Goal: Transaction & Acquisition: Book appointment/travel/reservation

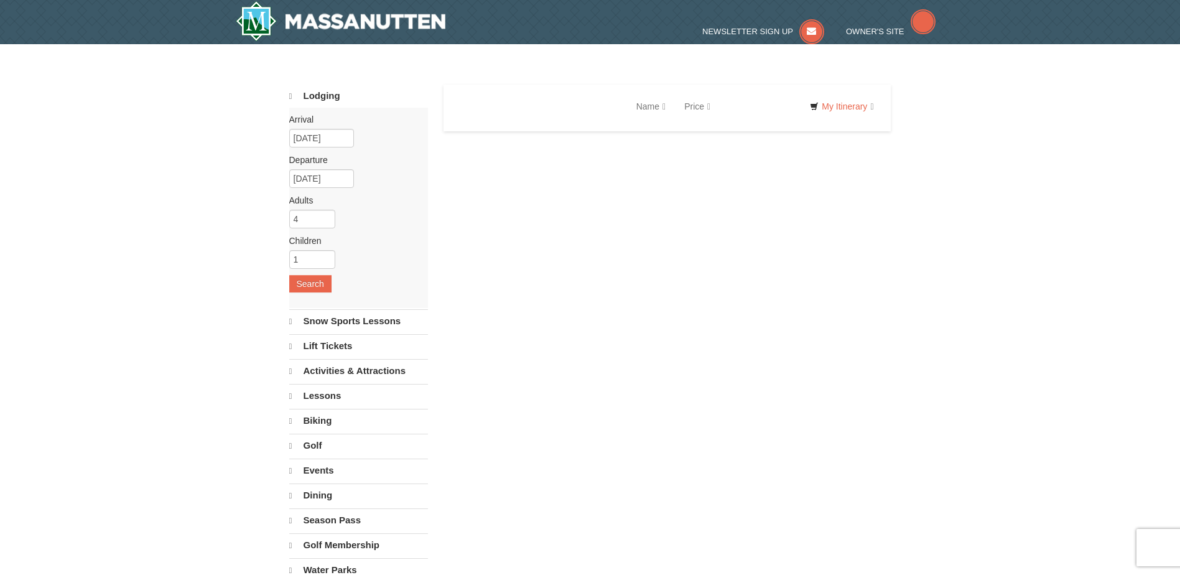
select select "10"
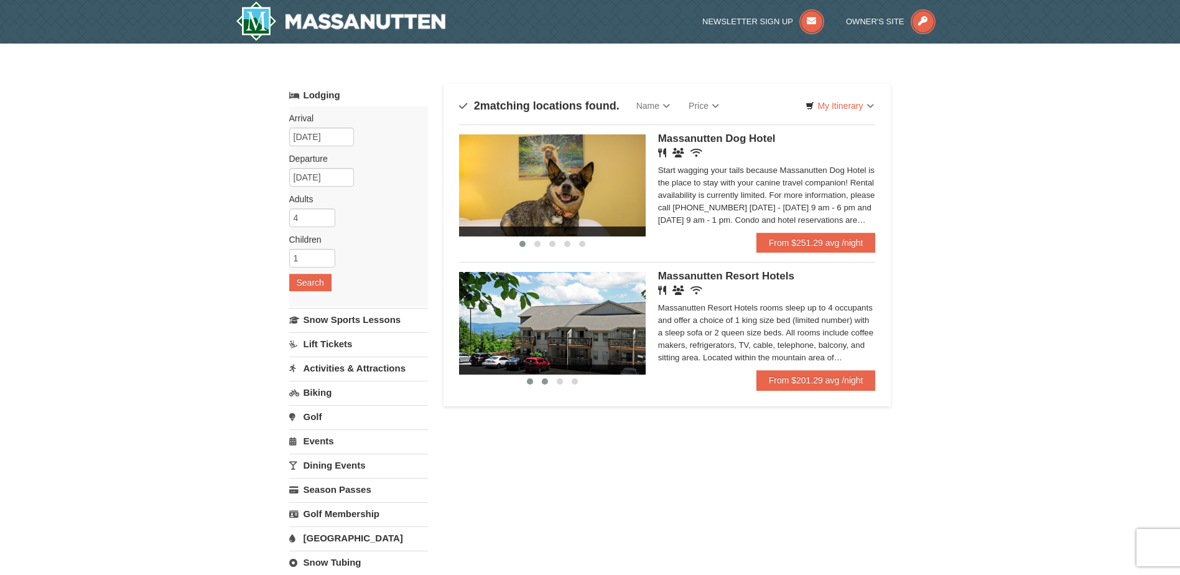
click at [542, 378] on button at bounding box center [544, 381] width 15 height 12
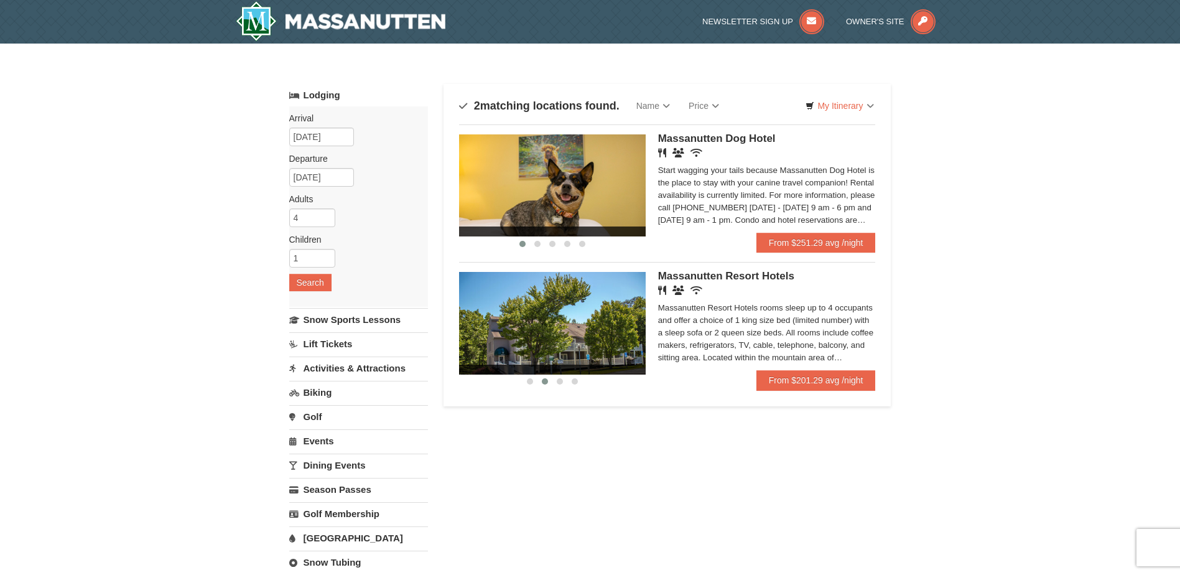
click at [551, 380] on button at bounding box center [544, 381] width 15 height 12
click at [555, 380] on button at bounding box center [559, 381] width 15 height 12
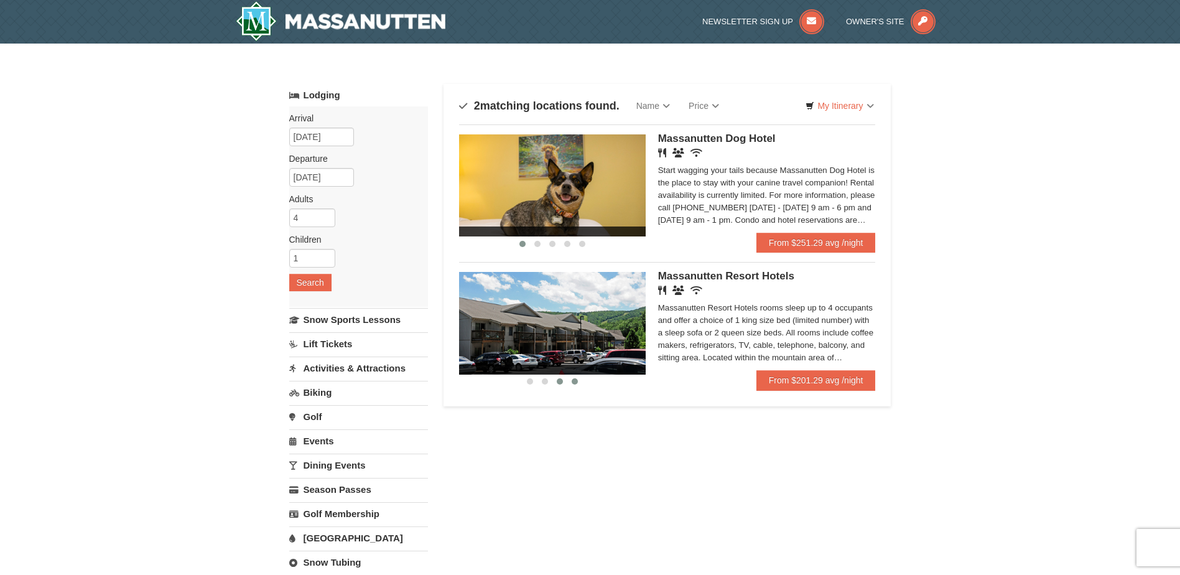
click at [567, 381] on button at bounding box center [574, 381] width 15 height 12
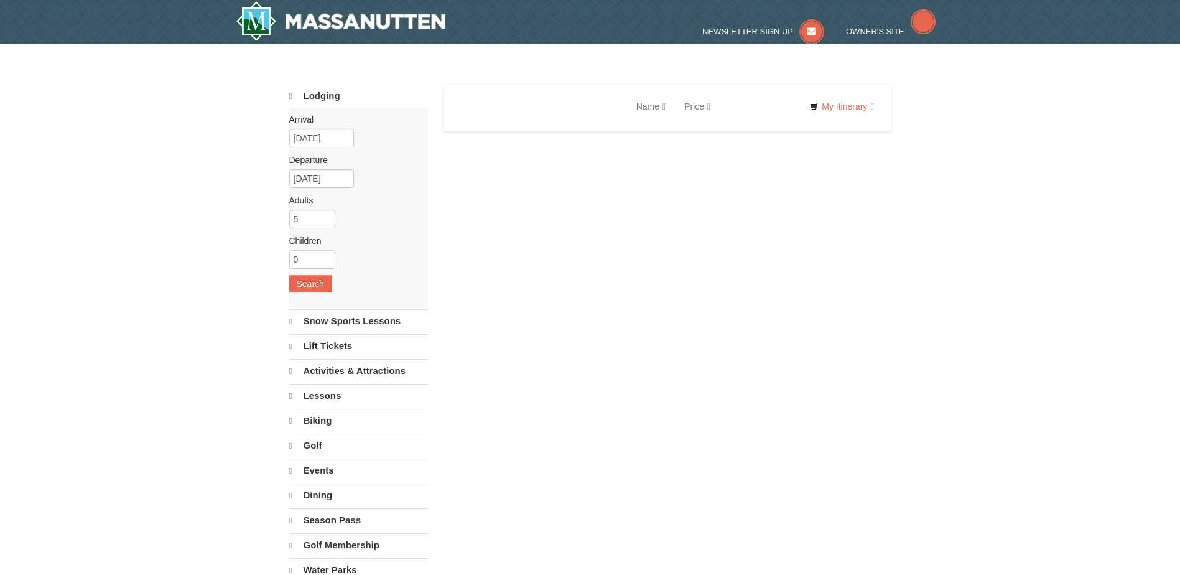
select select "10"
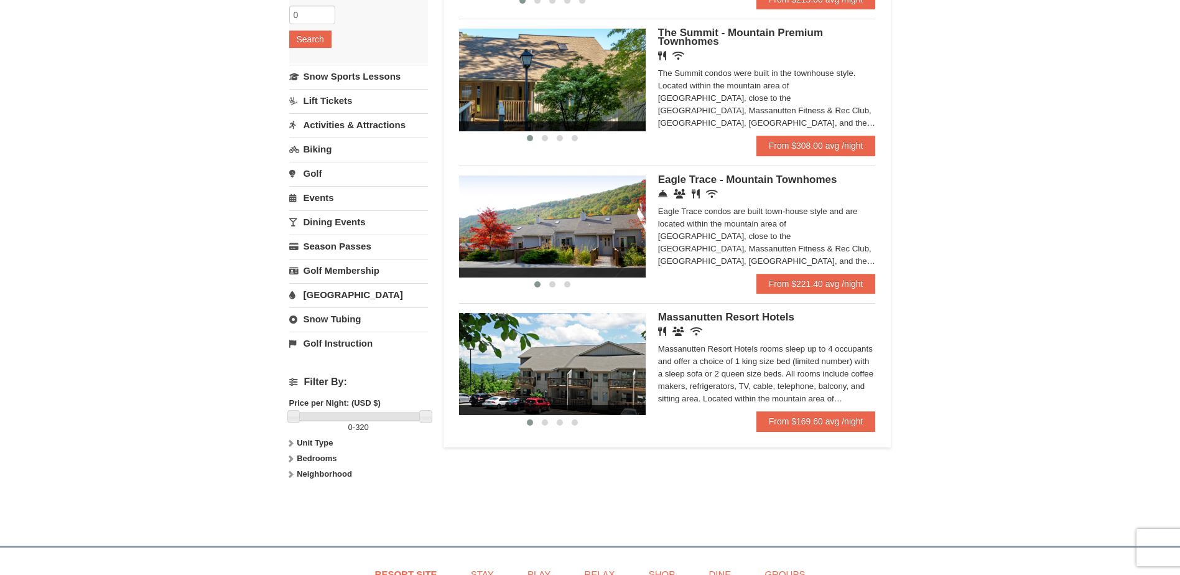
scroll to position [249, 0]
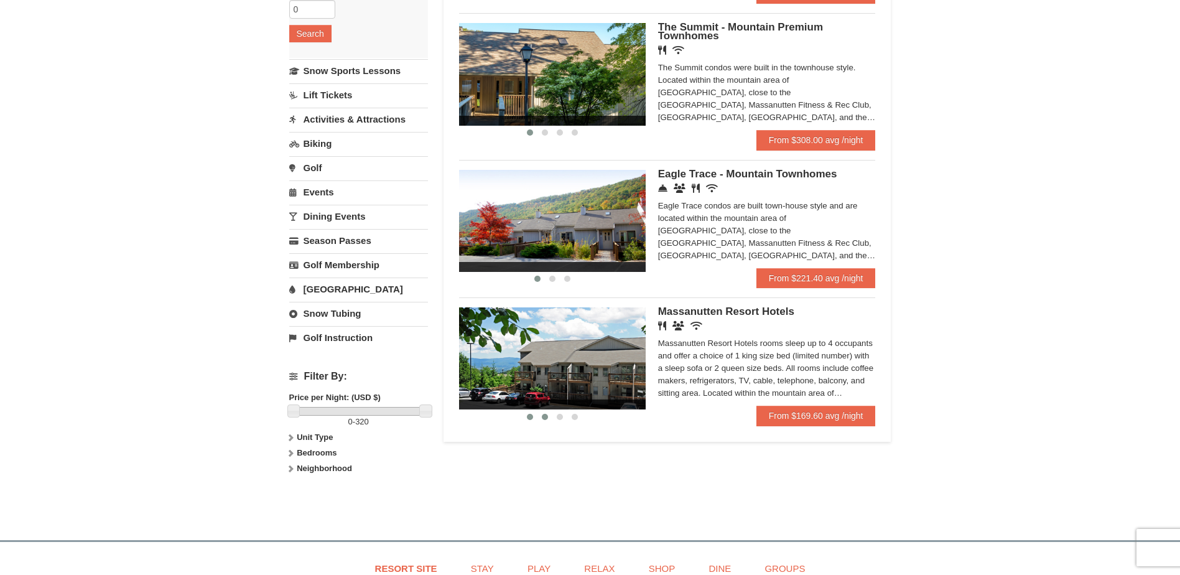
click at [542, 413] on button at bounding box center [544, 416] width 15 height 12
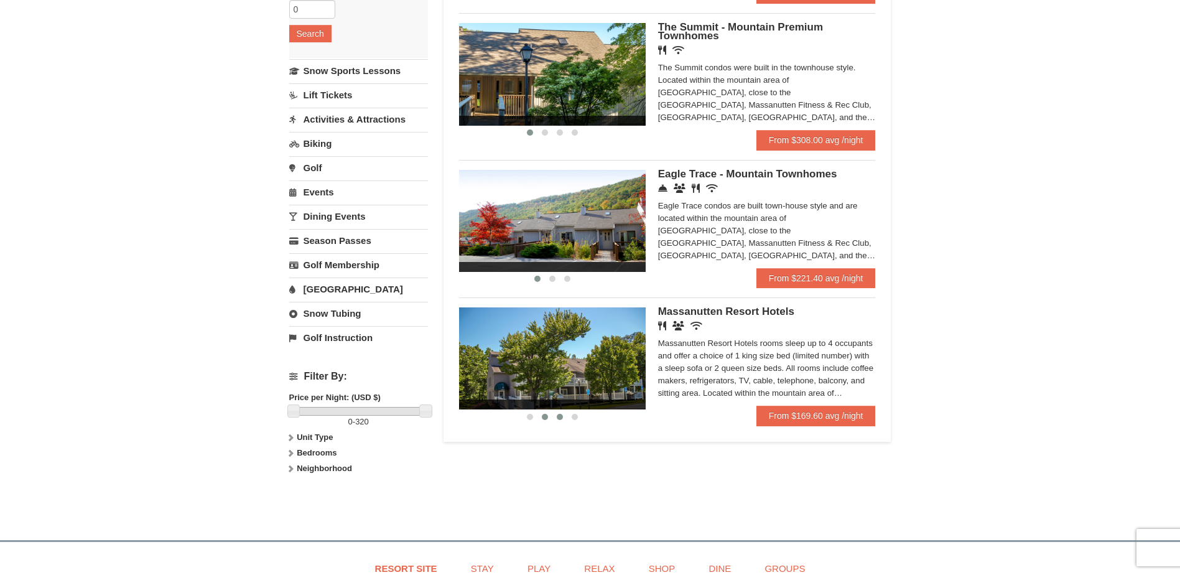
click at [554, 415] on button at bounding box center [559, 416] width 15 height 12
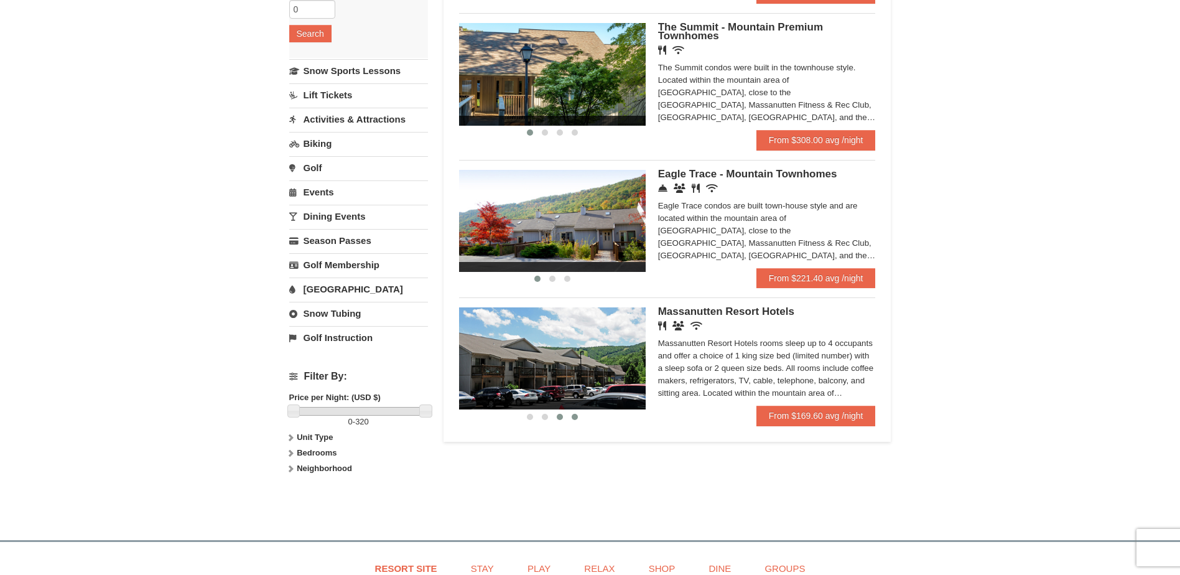
click at [567, 417] on button at bounding box center [574, 416] width 15 height 12
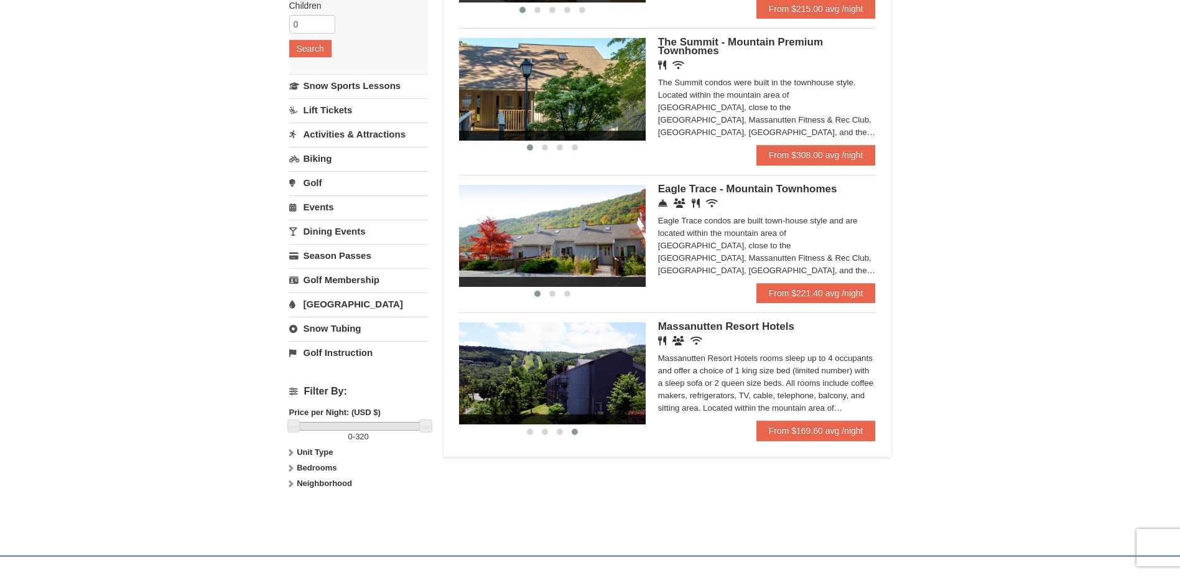
scroll to position [187, 0]
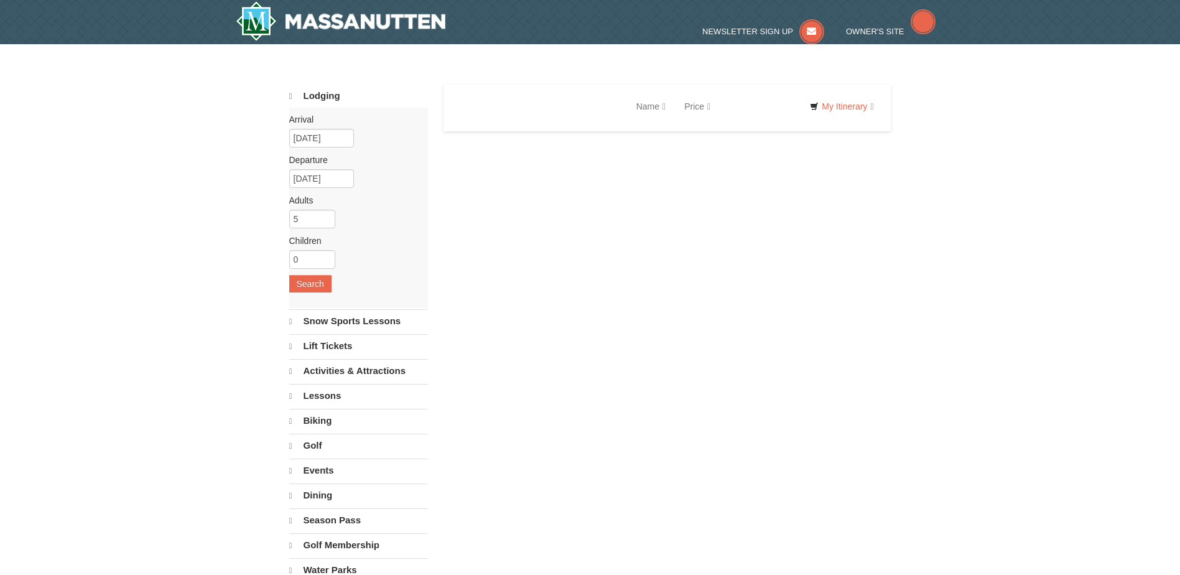
select select "10"
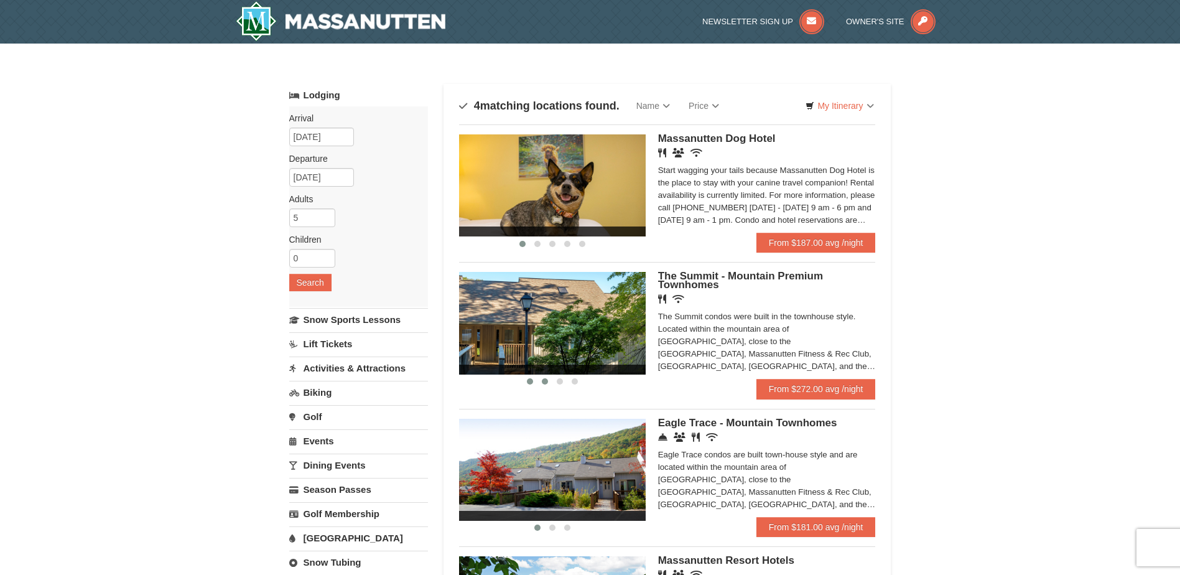
click at [544, 380] on span at bounding box center [545, 381] width 6 height 6
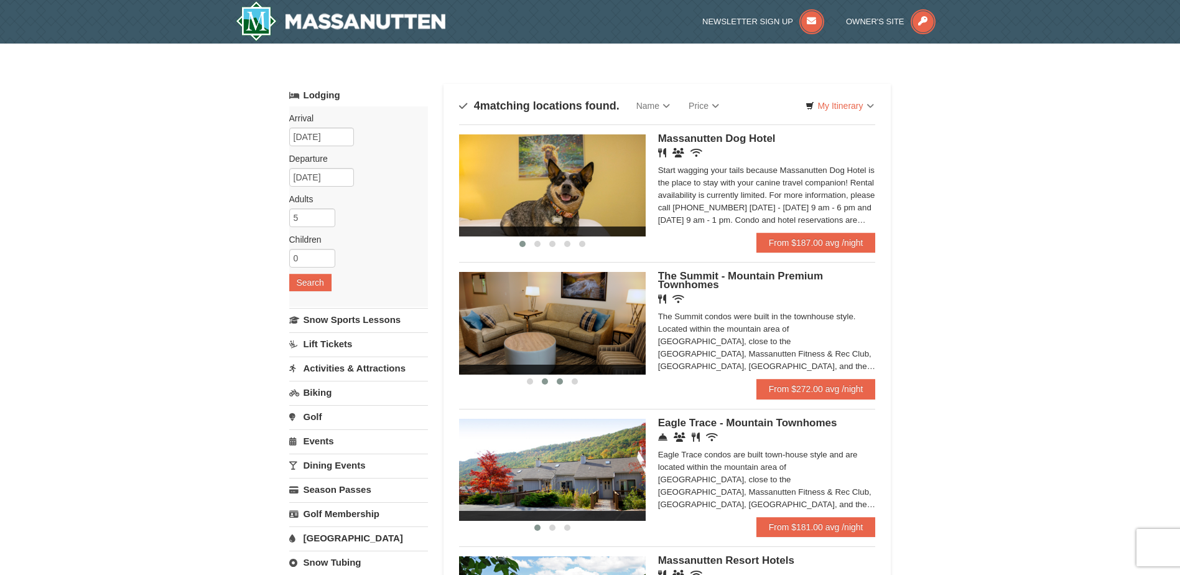
click at [557, 379] on span at bounding box center [560, 381] width 6 height 6
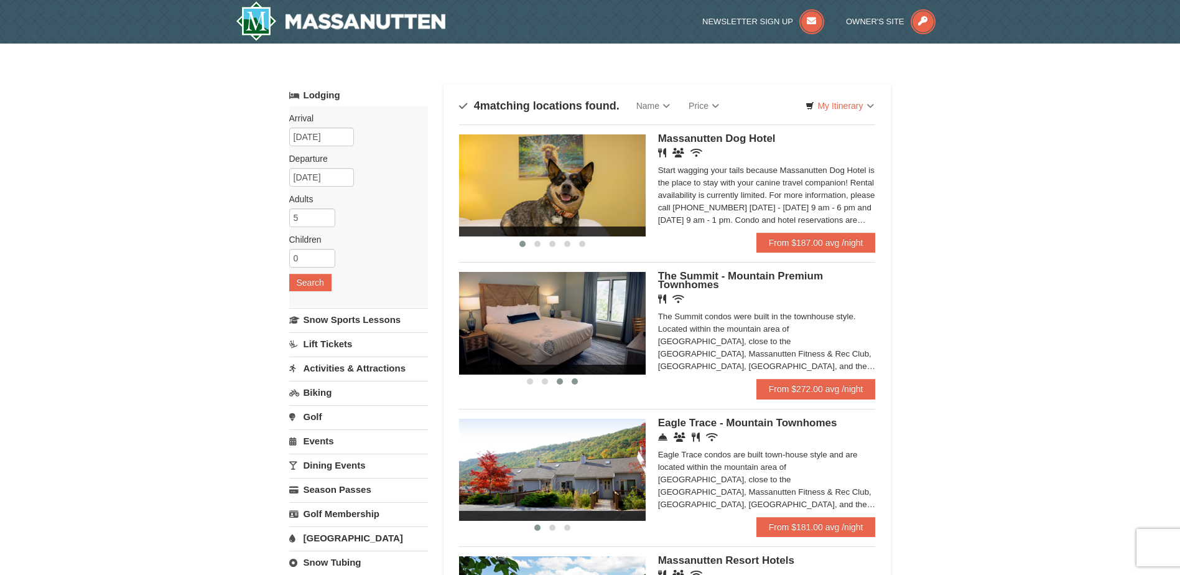
click at [573, 378] on span at bounding box center [574, 381] width 6 height 6
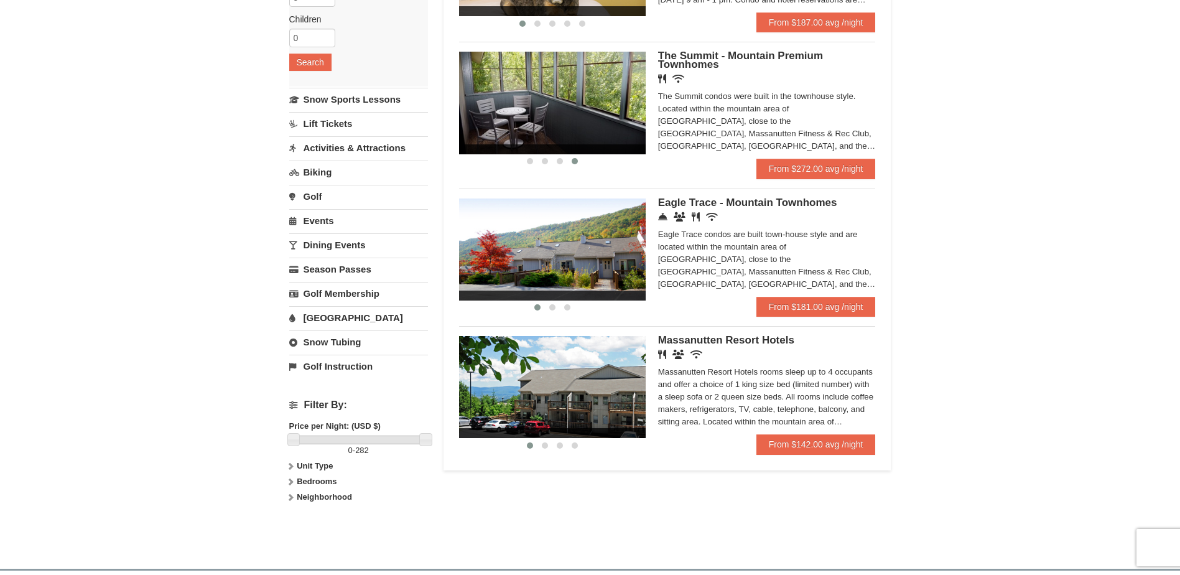
scroll to position [249, 0]
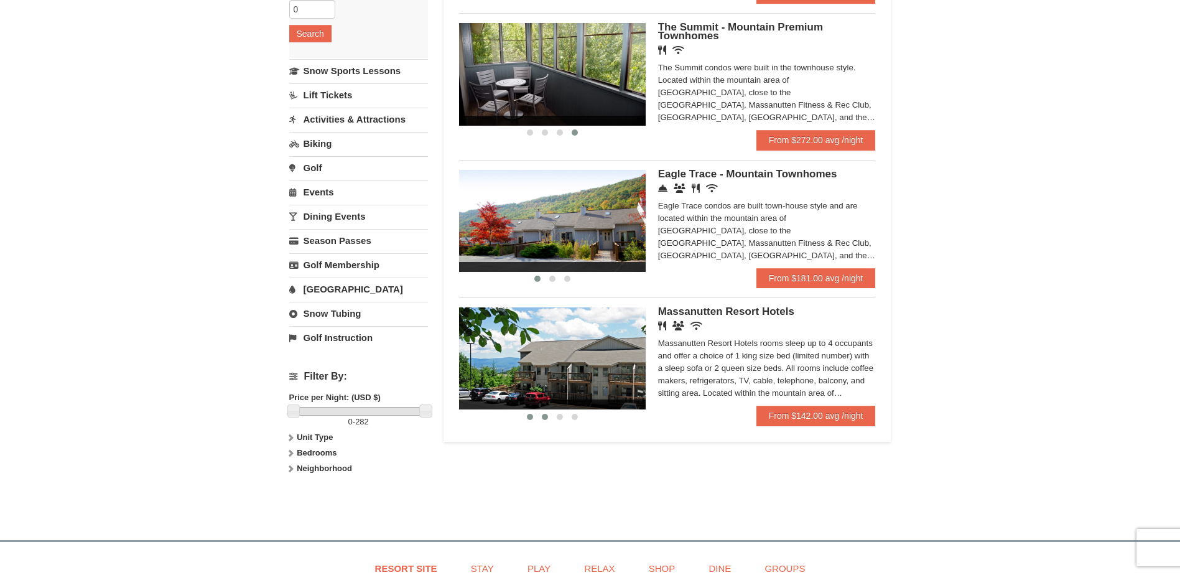
click at [543, 412] on button at bounding box center [544, 416] width 15 height 12
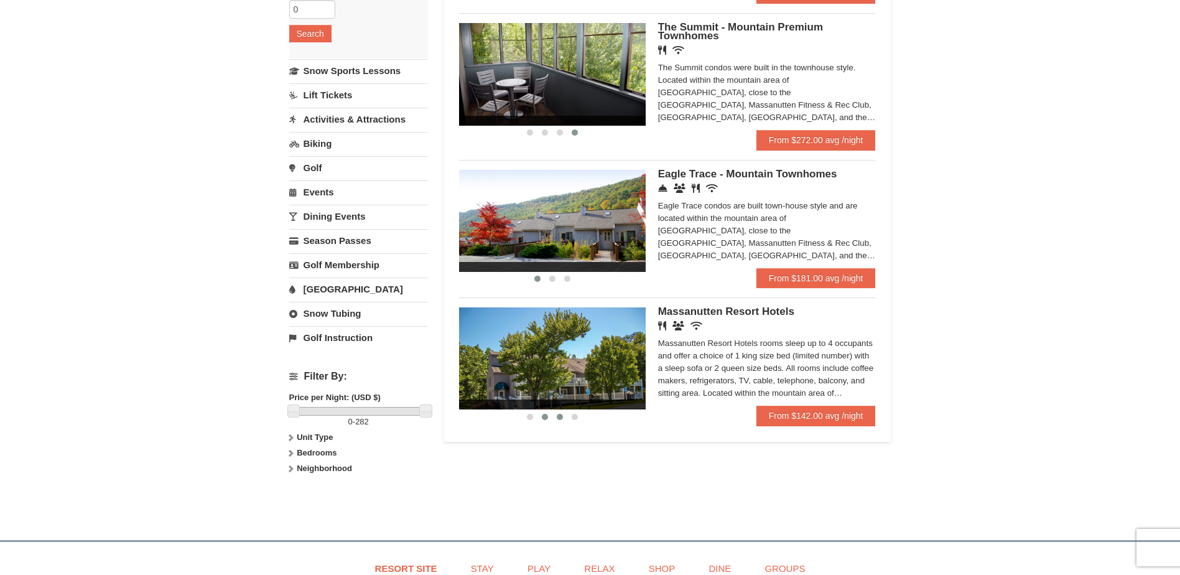
click at [556, 415] on button at bounding box center [559, 416] width 15 height 12
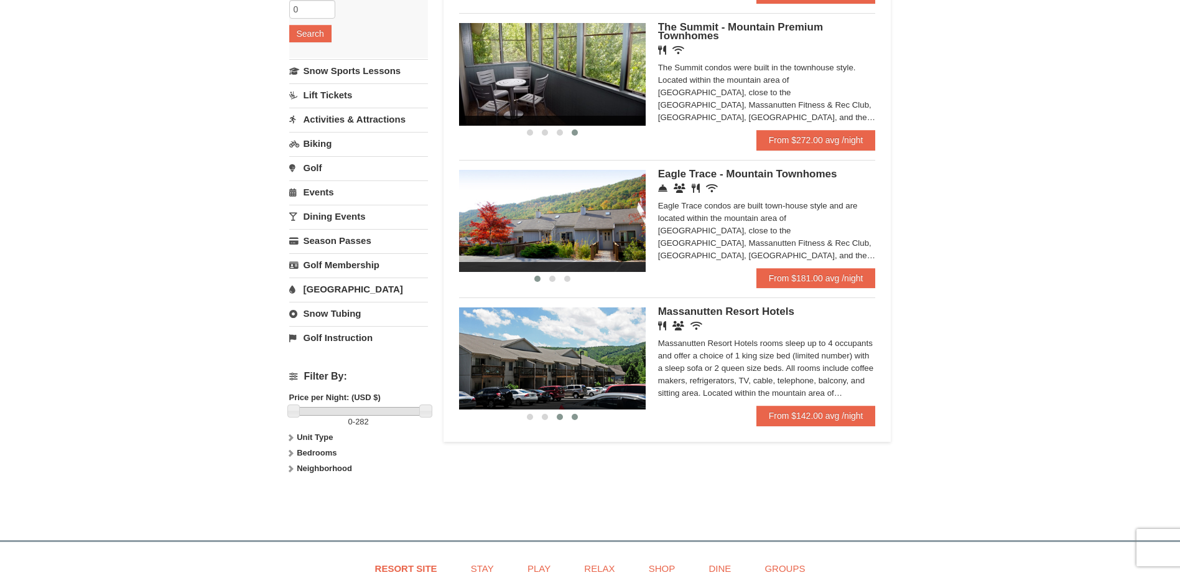
click at [569, 415] on button at bounding box center [574, 416] width 15 height 12
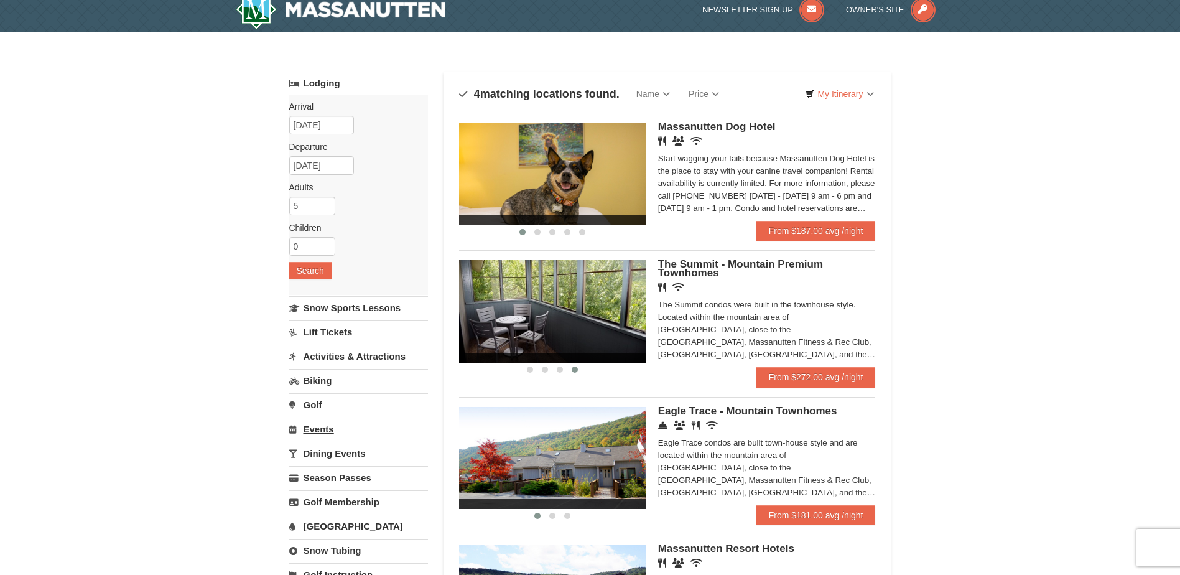
scroll to position [0, 0]
